Goal: Task Accomplishment & Management: Manage account settings

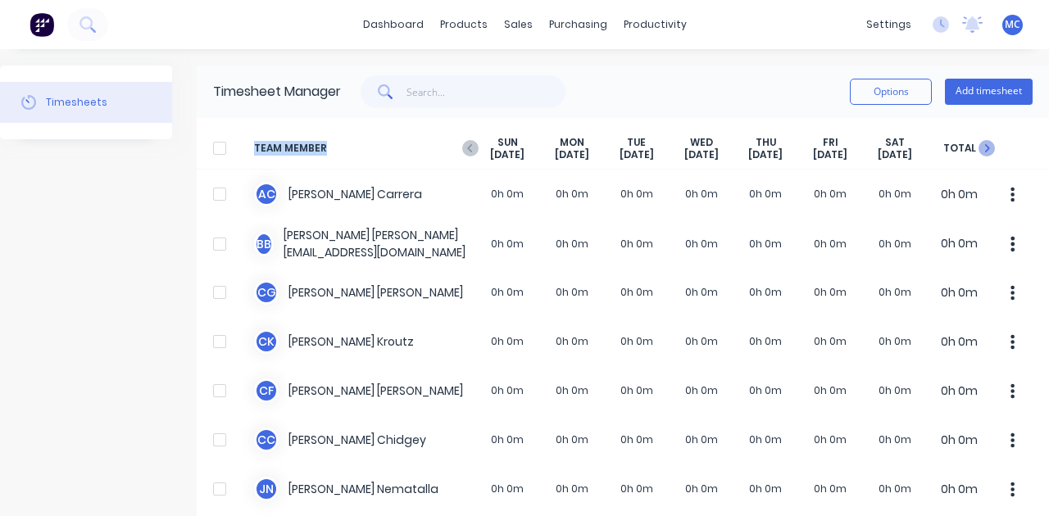
click at [978, 151] on icon "button" at bounding box center [986, 148] width 16 height 16
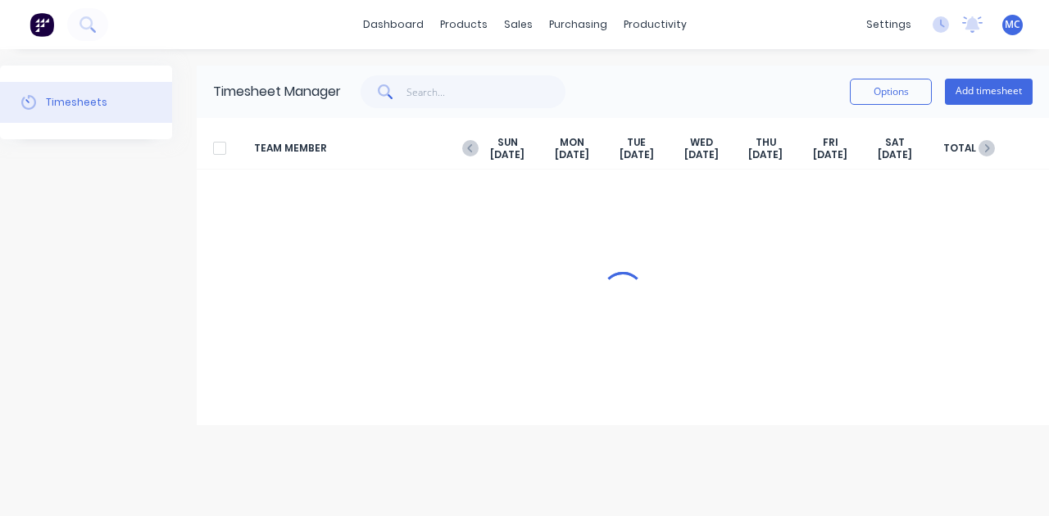
click at [774, 92] on div "Options Add timesheet" at bounding box center [687, 91] width 692 height 33
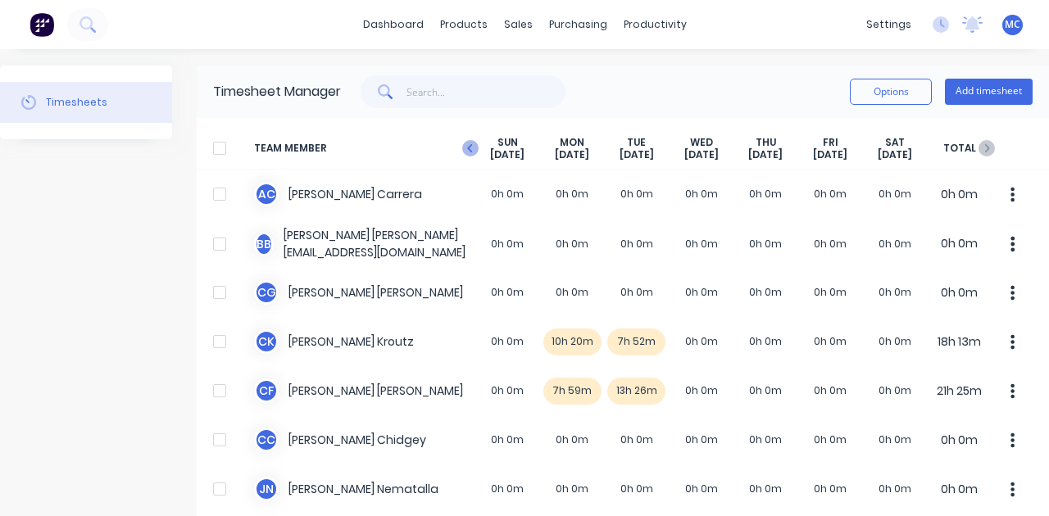
click at [474, 148] on icon "button" at bounding box center [470, 148] width 16 height 16
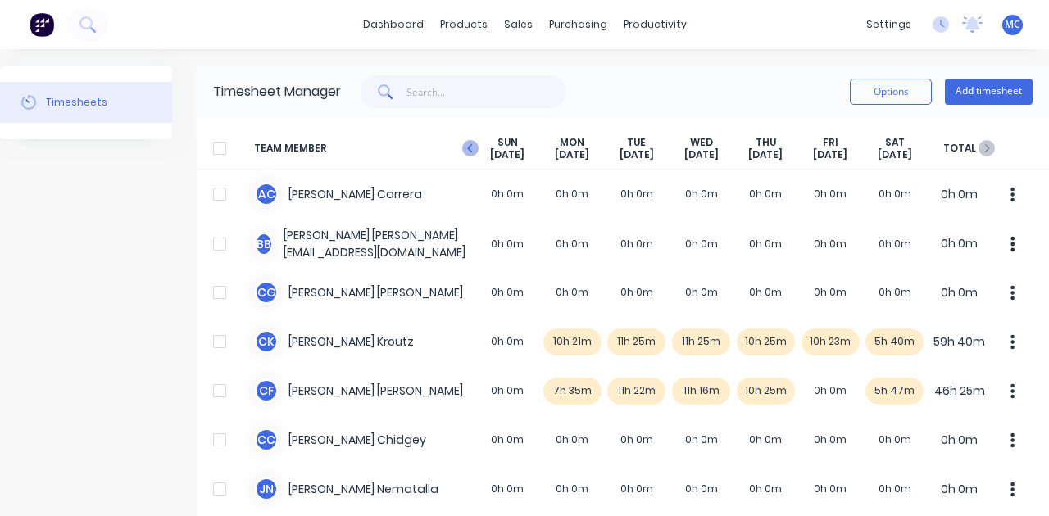
click at [472, 149] on icon "button" at bounding box center [470, 148] width 16 height 16
click at [982, 150] on icon "button" at bounding box center [986, 148] width 16 height 16
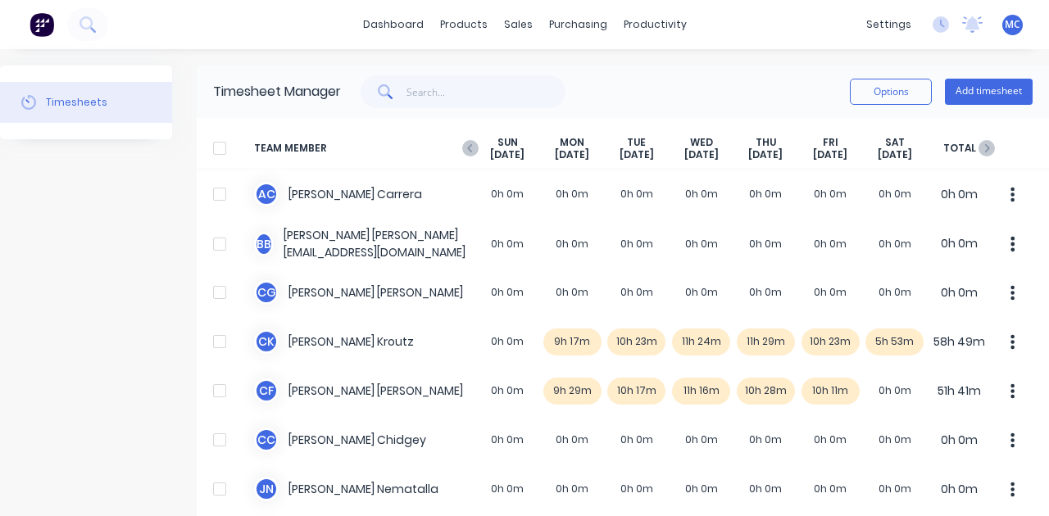
click at [978, 152] on icon "button" at bounding box center [986, 148] width 16 height 16
click at [465, 152] on icon "button" at bounding box center [470, 148] width 16 height 16
click at [978, 147] on icon "button" at bounding box center [986, 148] width 16 height 16
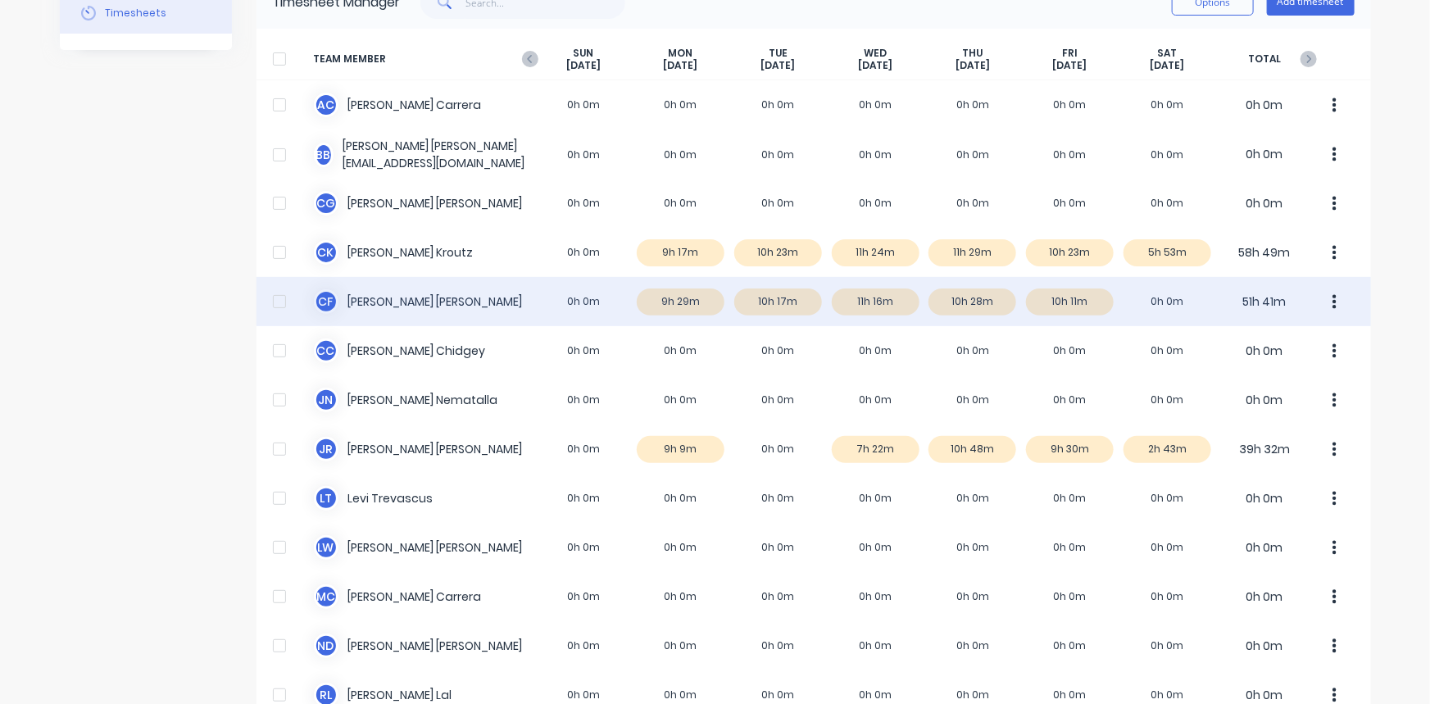
scroll to position [69, 0]
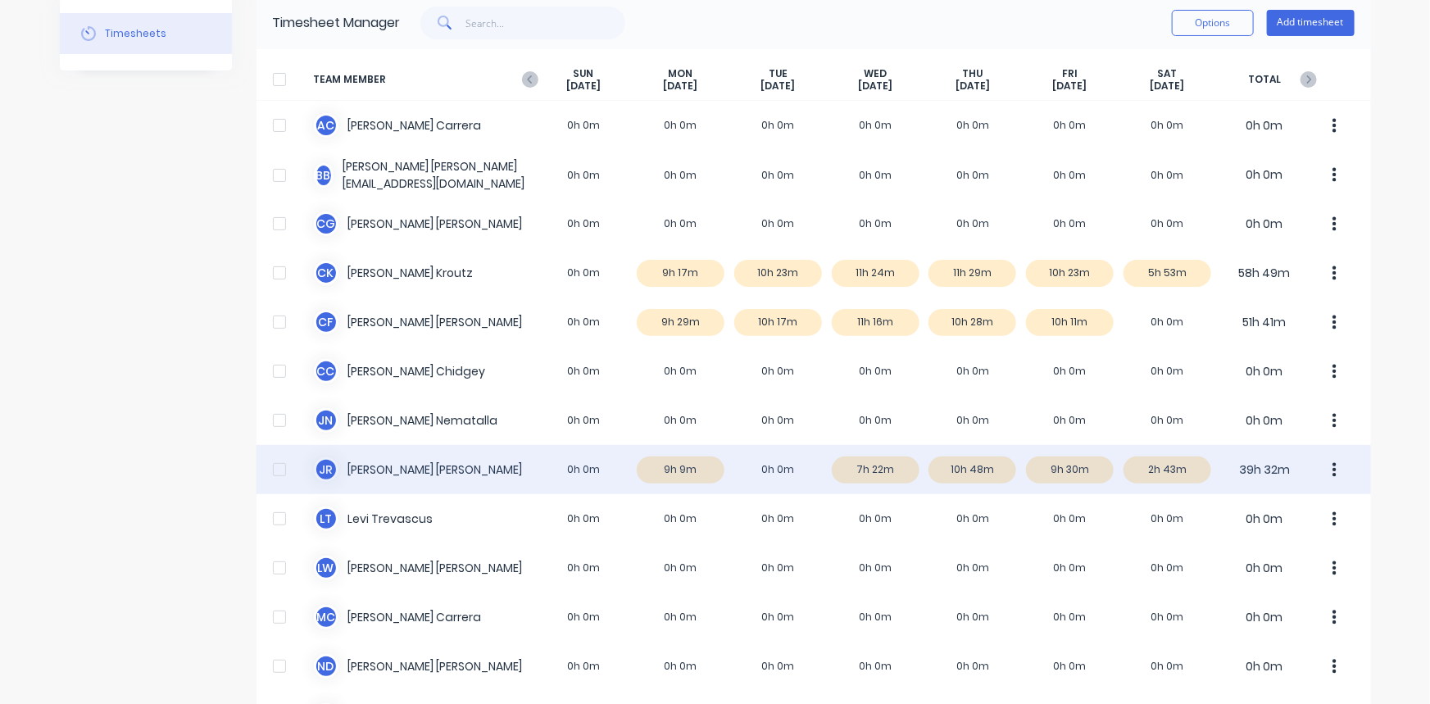
click at [270, 469] on div at bounding box center [279, 469] width 33 height 33
click at [402, 470] on div "J R [PERSON_NAME] 0h 0m 9h 9m 0h 0m 7h 22m 10h 48m 9h 30m 2h 43m 39h 32m" at bounding box center [813, 469] width 1114 height 49
